Goal: Task Accomplishment & Management: Complete application form

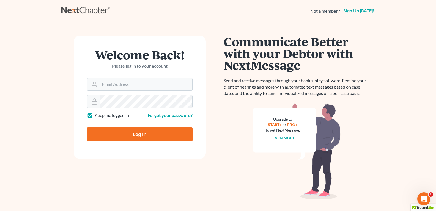
type input "[EMAIL_ADDRESS][DOMAIN_NAME]"
click at [118, 138] on input "Log In" at bounding box center [140, 134] width 106 height 14
type input "Thinking..."
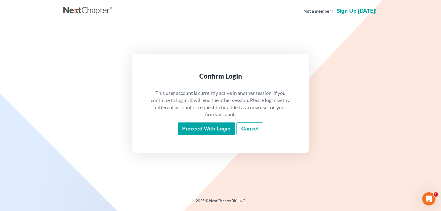
click at [205, 127] on input "Proceed with login" at bounding box center [206, 128] width 57 height 13
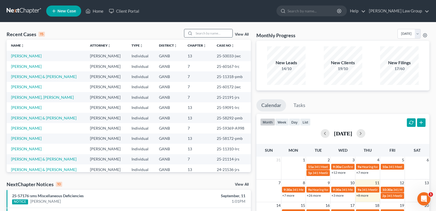
click at [205, 32] on input "search" at bounding box center [213, 33] width 39 height 8
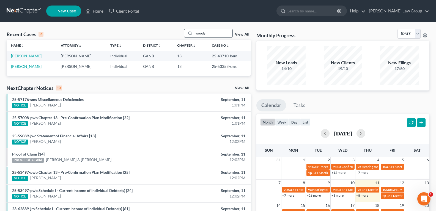
click at [213, 32] on input "woody" at bounding box center [213, 33] width 39 height 8
click at [213, 34] on input "woody" at bounding box center [213, 33] width 39 height 8
type input "w"
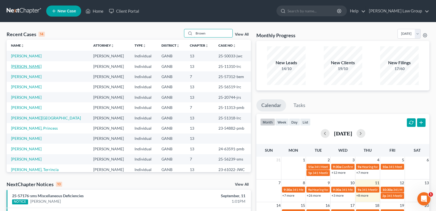
type input "Brown"
click at [28, 67] on link "Brown, Andrew" at bounding box center [26, 66] width 31 height 5
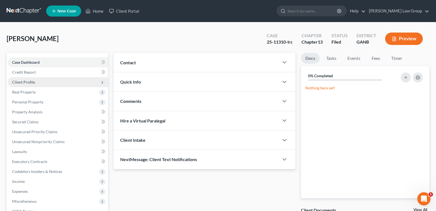
click at [20, 84] on span "Client Profile" at bounding box center [23, 82] width 23 height 5
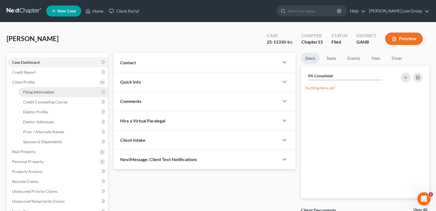
click at [23, 91] on link "Filing Information" at bounding box center [63, 92] width 89 height 10
select select "1"
select select "0"
select select "3"
select select "10"
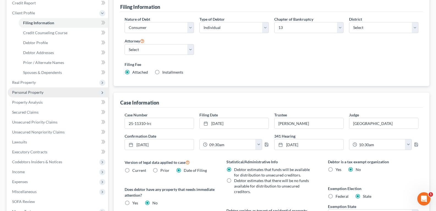
scroll to position [83, 0]
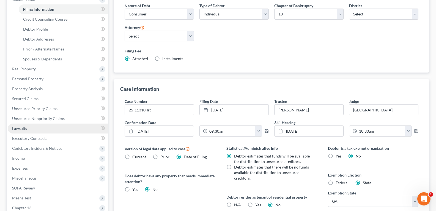
click at [21, 128] on span "Lawsuits" at bounding box center [19, 128] width 15 height 5
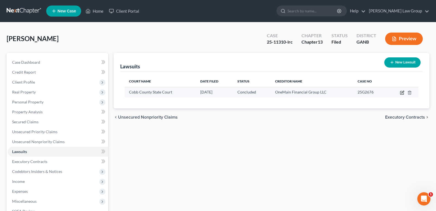
click at [403, 93] on icon "button" at bounding box center [403, 92] width 2 height 2
select select "10"
select select "2"
select select "1"
select select "21"
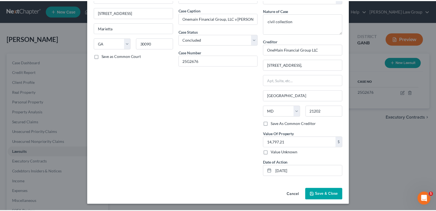
scroll to position [40, 0]
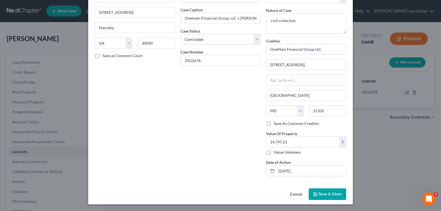
click at [290, 194] on button "Cancel" at bounding box center [295, 194] width 21 height 11
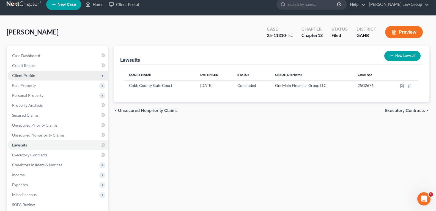
scroll to position [0, 0]
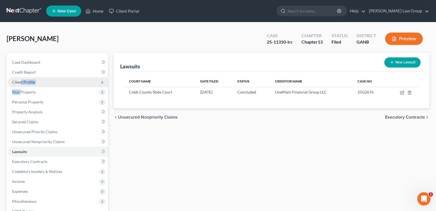
click at [20, 86] on ul "Case Dashboard Payments Invoices Payments Payments Credit Report Client Profile" at bounding box center [58, 156] width 100 height 198
click at [20, 84] on span "Client Profile" at bounding box center [58, 82] width 100 height 10
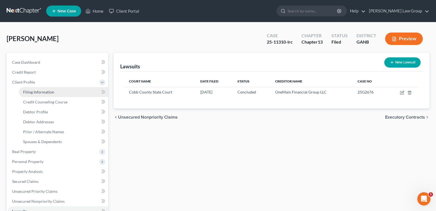
click at [42, 92] on span "Filing Information" at bounding box center [38, 91] width 31 height 5
select select "1"
select select "0"
select select "3"
select select "19"
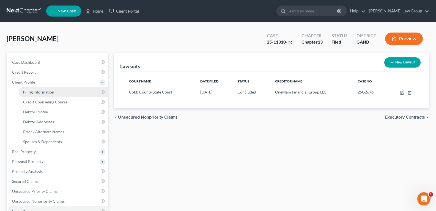
select select "0"
select select "10"
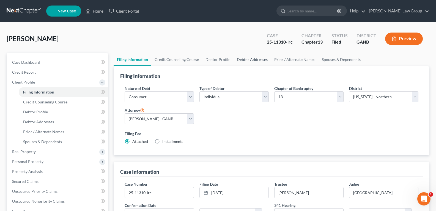
click at [236, 60] on link "Debtor Addresses" at bounding box center [252, 59] width 37 height 13
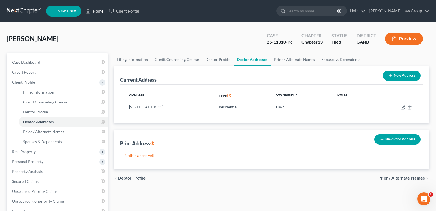
click at [98, 13] on link "Home" at bounding box center [94, 11] width 23 height 10
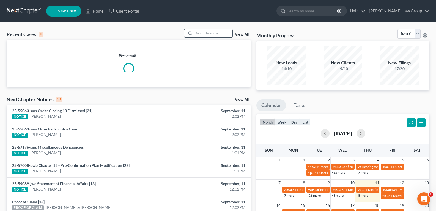
click at [216, 34] on input "search" at bounding box center [213, 33] width 39 height 8
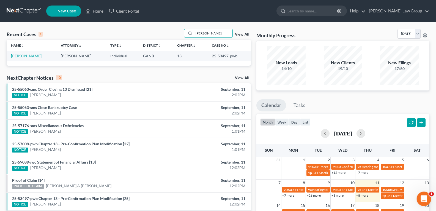
type input "Quanetta"
